Goal: Task Accomplishment & Management: Manage account settings

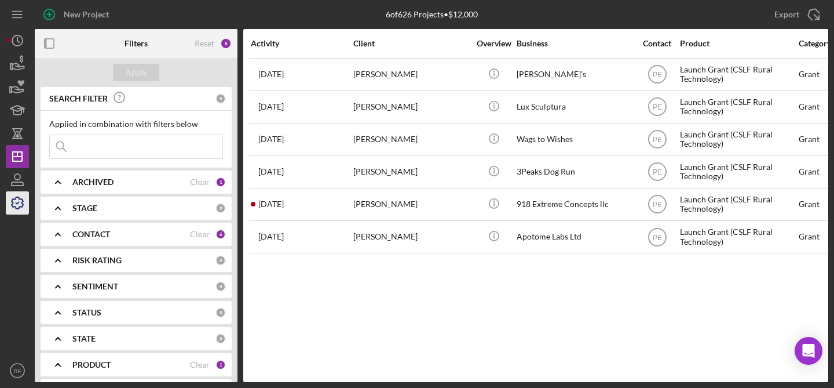
scroll to position [0, 435]
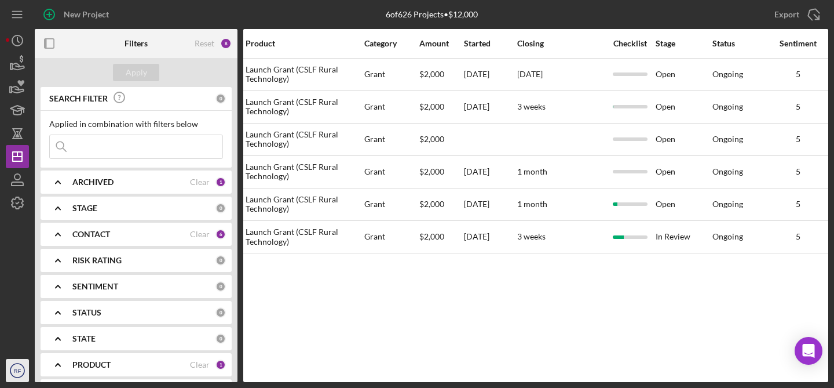
click at [13, 374] on icon "RF" at bounding box center [17, 370] width 23 height 29
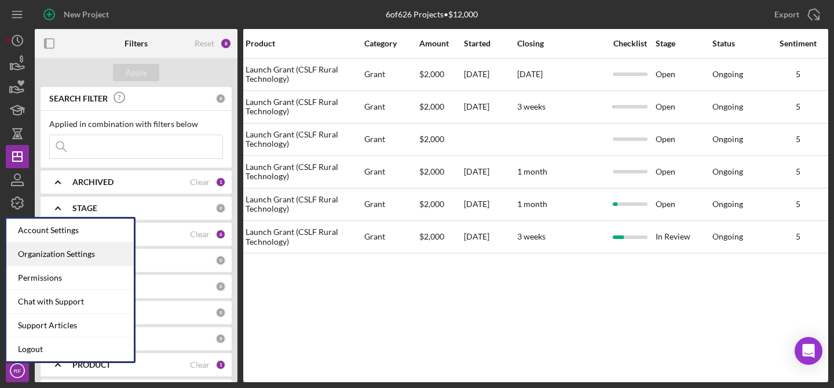
click at [48, 251] on div "Organization Settings" at bounding box center [69, 254] width 127 height 24
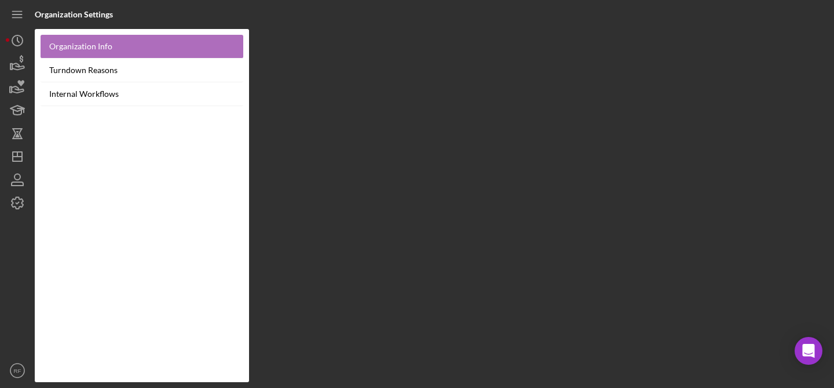
click at [68, 40] on link "Organization Info" at bounding box center [142, 47] width 203 height 24
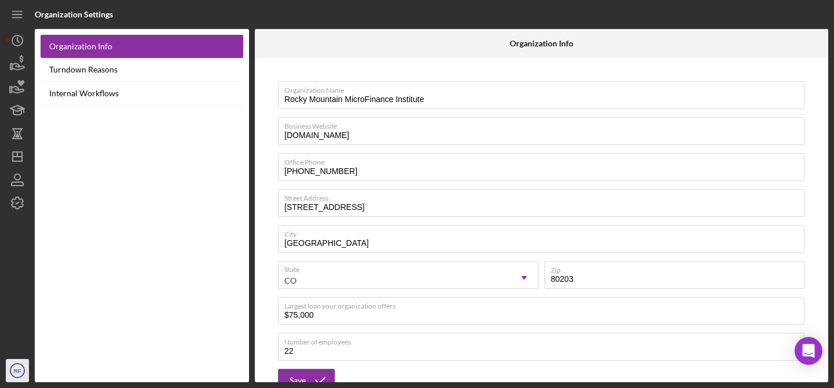
click at [10, 371] on circle "button" at bounding box center [17, 370] width 14 height 14
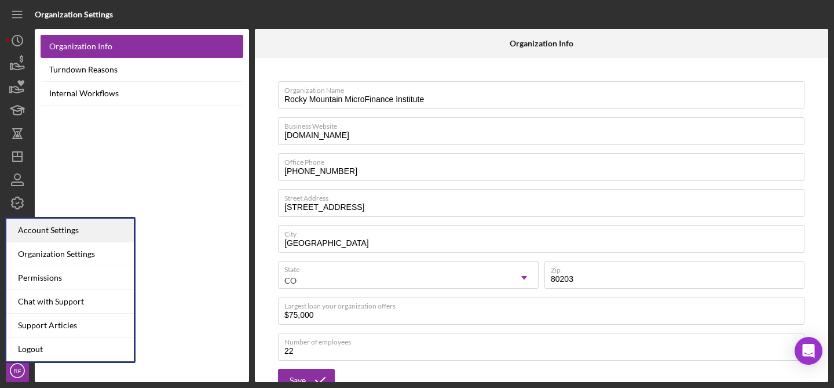
click at [64, 227] on div "Account Settings" at bounding box center [69, 230] width 127 height 24
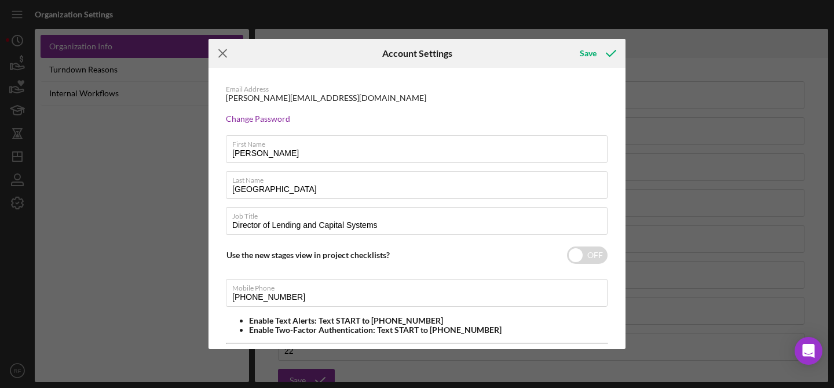
click at [216, 55] on icon "Icon/Menu Close" at bounding box center [223, 53] width 29 height 29
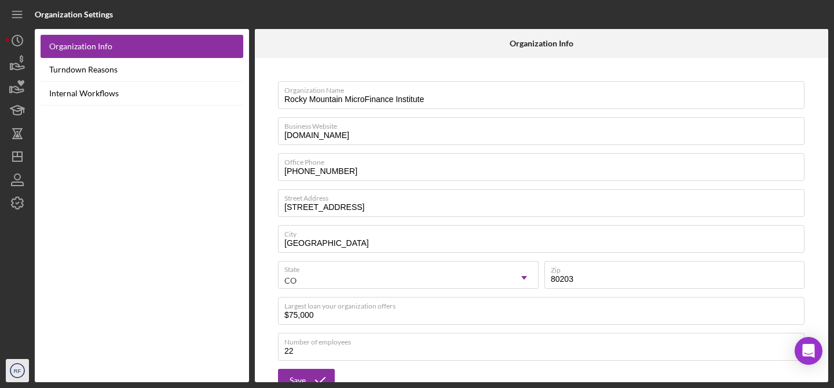
click at [10, 369] on circle "button" at bounding box center [17, 370] width 14 height 14
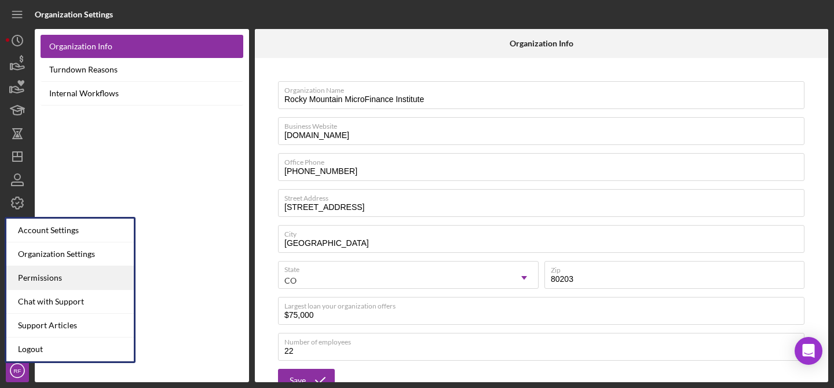
click at [60, 275] on div "Permissions" at bounding box center [69, 278] width 127 height 24
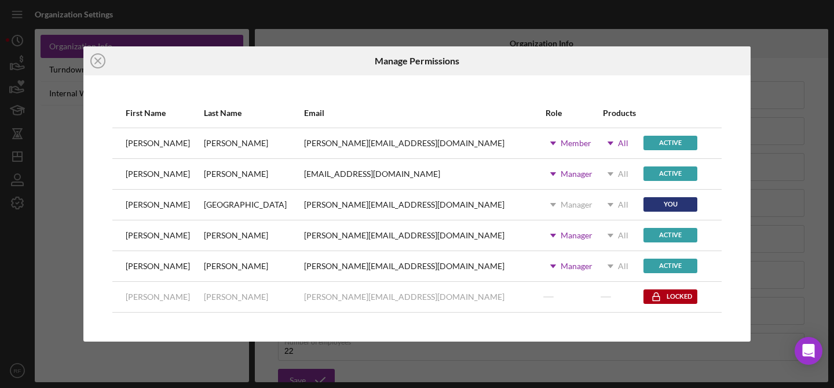
click at [644, 263] on div "Active" at bounding box center [671, 265] width 54 height 14
click at [90, 63] on icon "Icon/Close" at bounding box center [97, 60] width 29 height 29
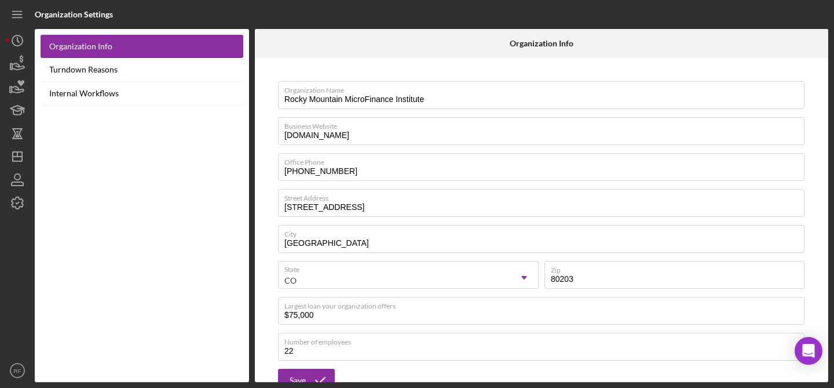
click at [415, 42] on div at bounding box center [350, 43] width 191 height 29
click at [378, 46] on div at bounding box center [350, 43] width 191 height 29
click at [347, 25] on div "Organization Settings" at bounding box center [432, 14] width 794 height 29
